Goal: Task Accomplishment & Management: Complete application form

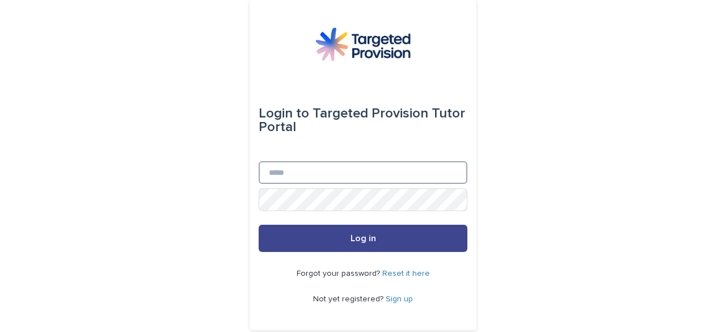
type input "**********"
click at [362, 235] on span "Log in" at bounding box center [364, 238] width 26 height 9
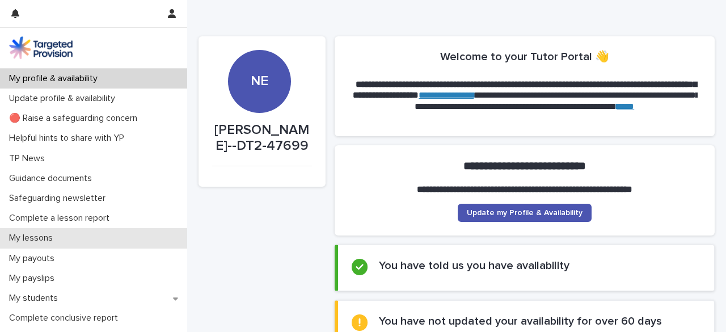
click at [45, 239] on p "My lessons" at bounding box center [33, 238] width 57 height 11
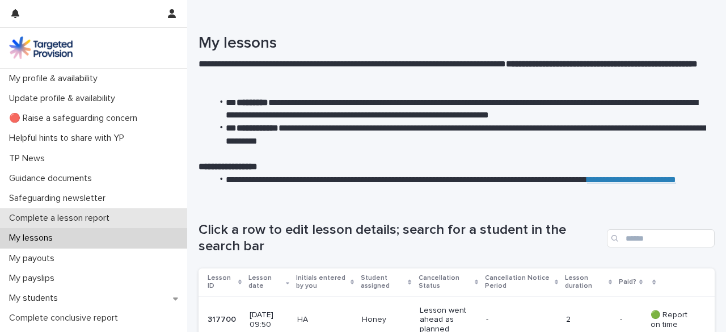
click at [50, 217] on p "Complete a lesson report" at bounding box center [62, 218] width 114 height 11
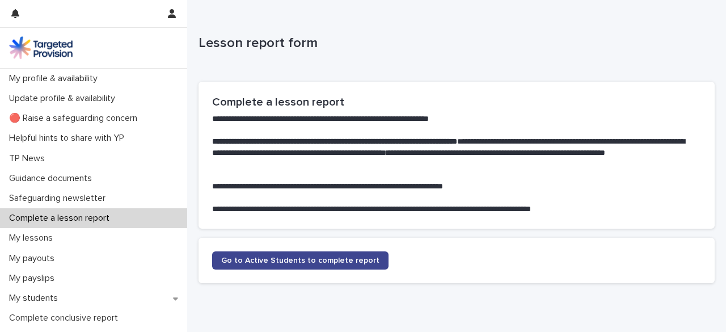
click at [303, 264] on span "Go to Active Students to complete report" at bounding box center [300, 260] width 158 height 8
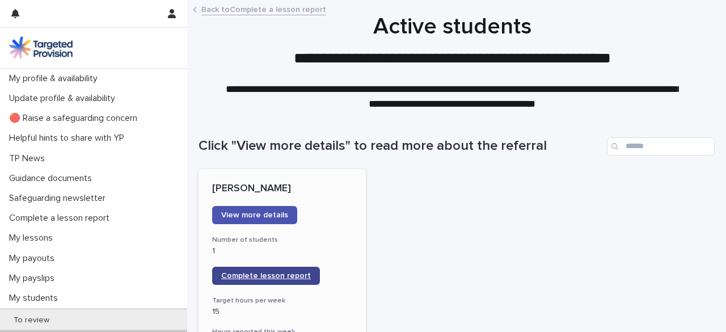
click at [264, 279] on span "Complete lesson report" at bounding box center [266, 276] width 90 height 8
